Goal: Task Accomplishment & Management: Complete application form

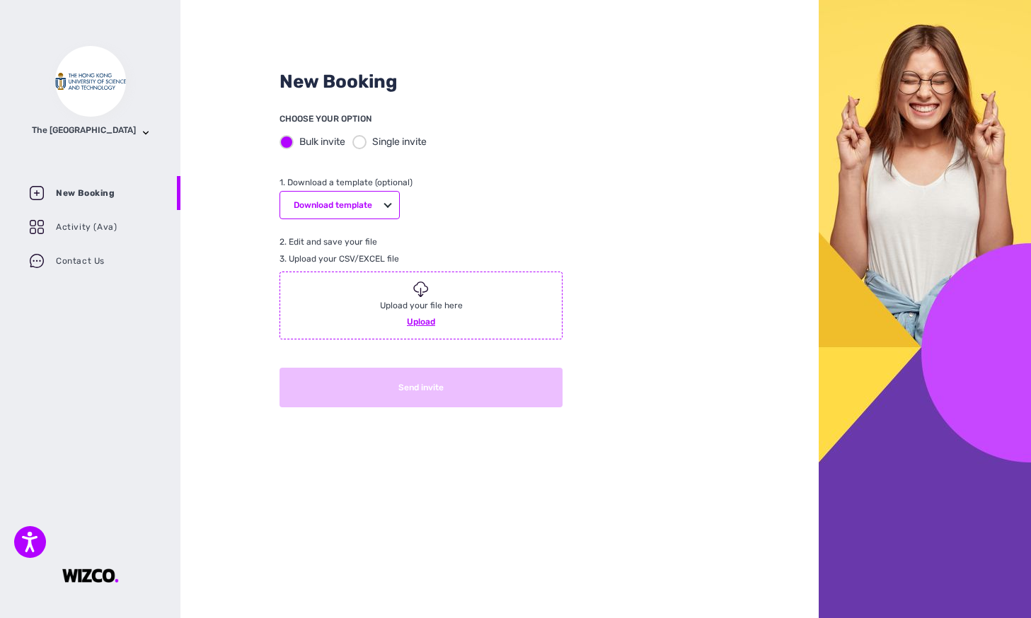
click at [369, 144] on div "Single invite" at bounding box center [389, 141] width 74 height 15
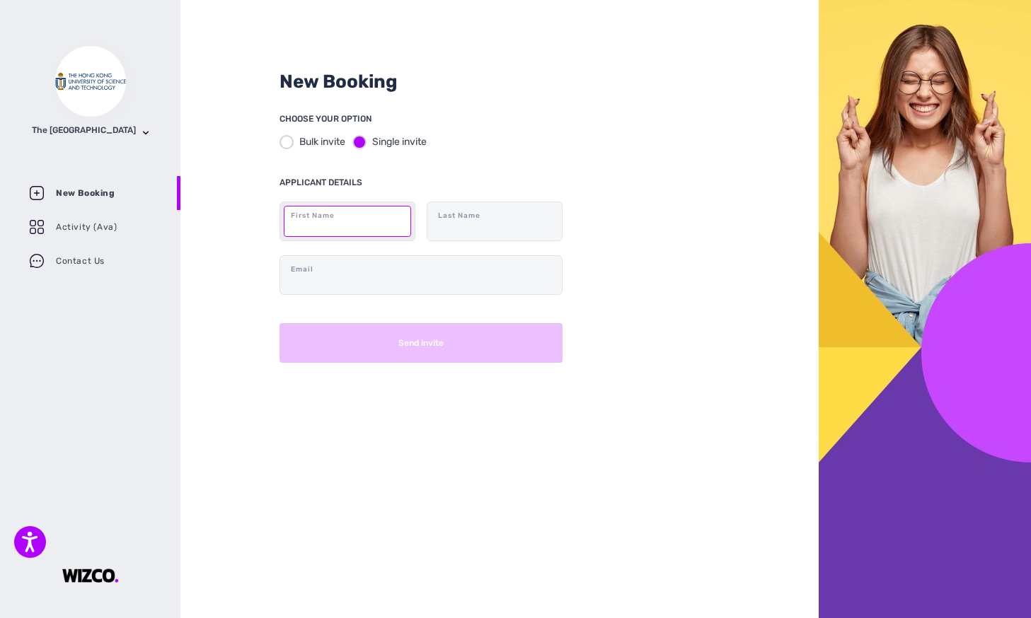
click at [330, 231] on input "text" at bounding box center [347, 221] width 127 height 31
click at [229, 250] on div "New Booking CHOOSE YOUR OPTION Bulk invite Single invite APPLICANT DETAILS Firs…" at bounding box center [499, 309] width 638 height 618
click at [778, 214] on div "New Booking CHOOSE YOUR OPTION Bulk invite Single invite APPLICANT DETAILS Firs…" at bounding box center [499, 309] width 638 height 618
click at [337, 219] on input "text" at bounding box center [347, 221] width 127 height 31
type input "Chrystal"
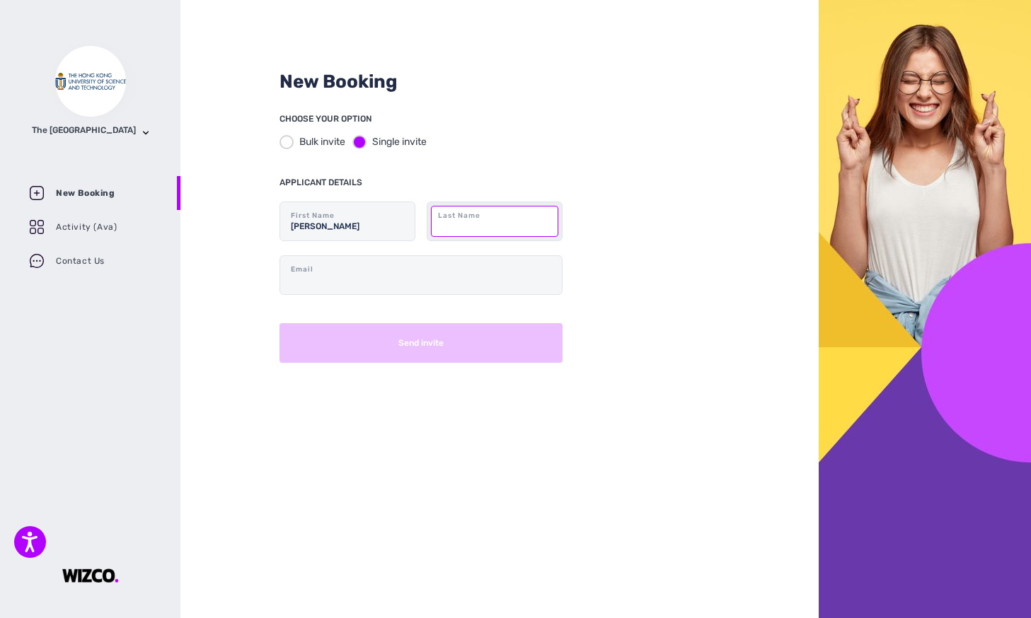
click at [457, 229] on input "text" at bounding box center [494, 221] width 127 height 31
type input "Cheung"
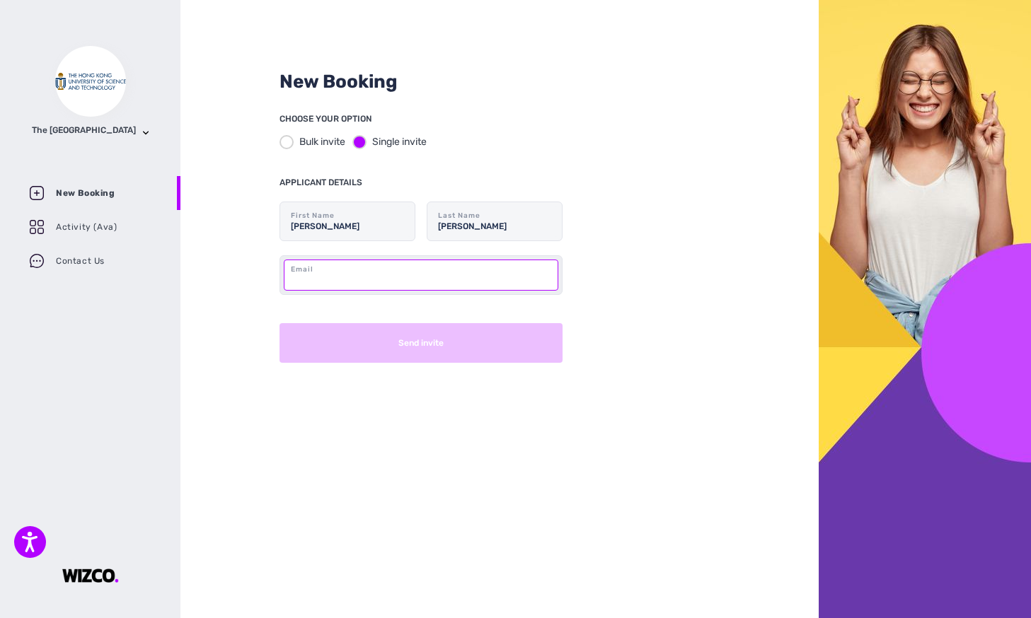
click at [427, 269] on input "text" at bounding box center [421, 275] width 274 height 31
type input "chrystal@ust.hk"
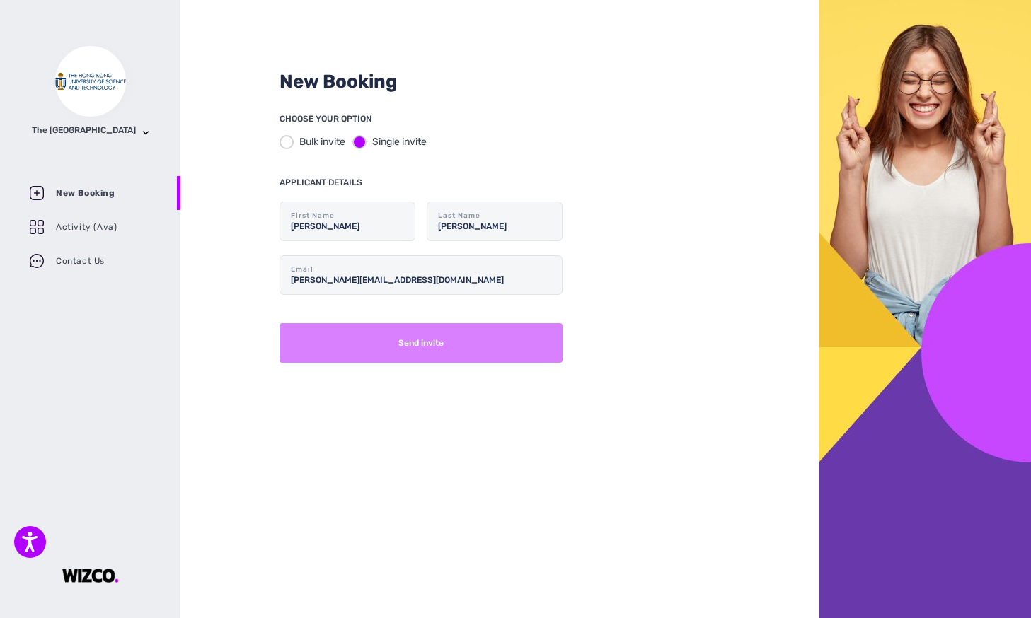
click at [383, 347] on button "Send invite" at bounding box center [420, 343] width 283 height 40
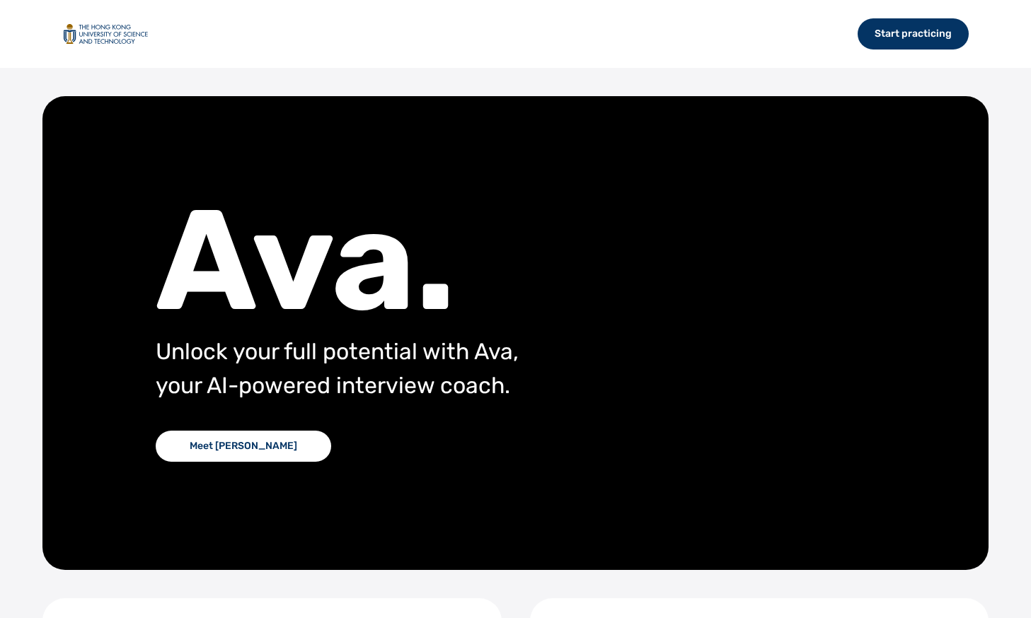
click at [269, 71] on div "Start practicing Ava. Unlock your full potential with Ava, your AI-powered inte…" at bounding box center [515, 309] width 1031 height 618
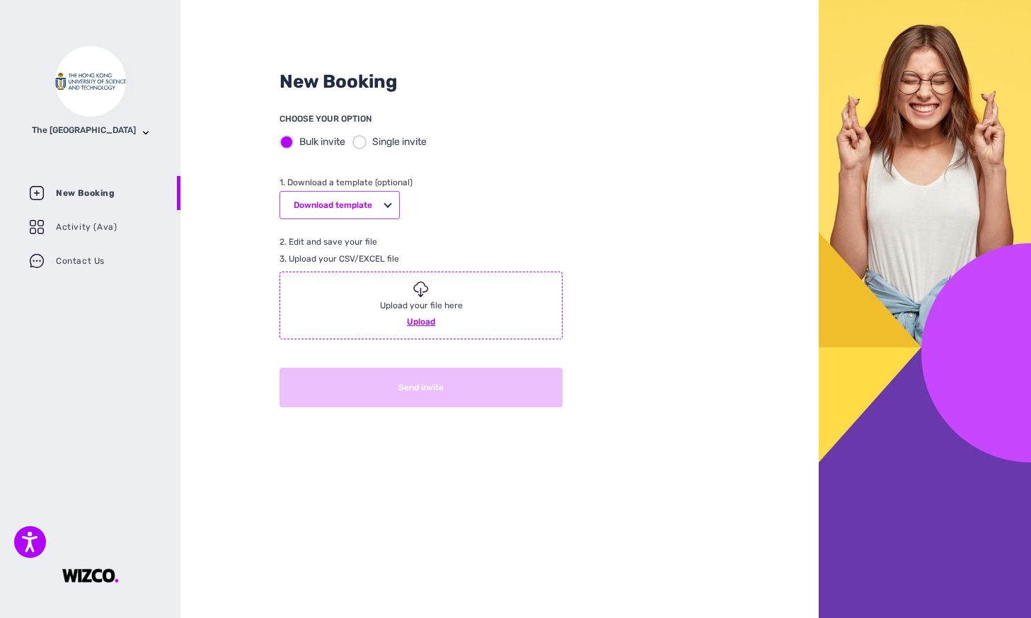
click at [309, 206] on button "Download template" at bounding box center [339, 205] width 120 height 28
click at [341, 229] on div ".csv" at bounding box center [339, 229] width 119 height 21
